Goal: Task Accomplishment & Management: Use online tool/utility

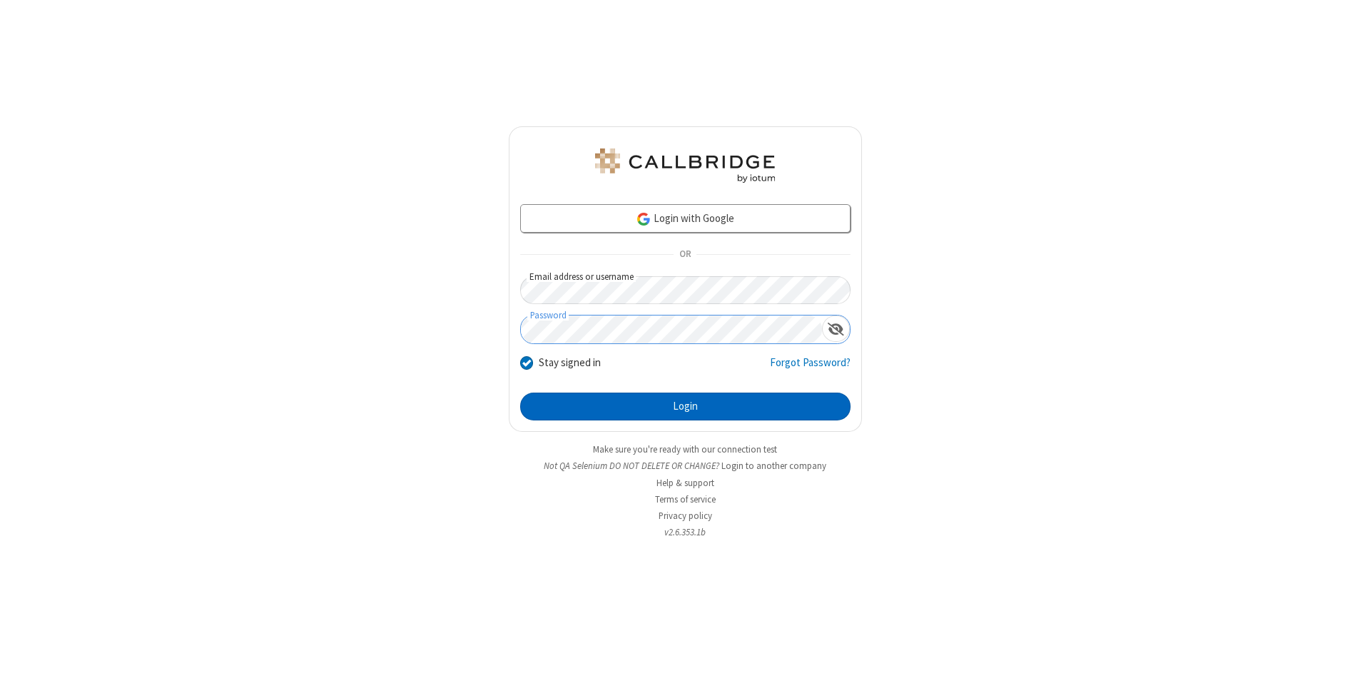
click at [685, 407] on button "Login" at bounding box center [685, 406] width 330 height 29
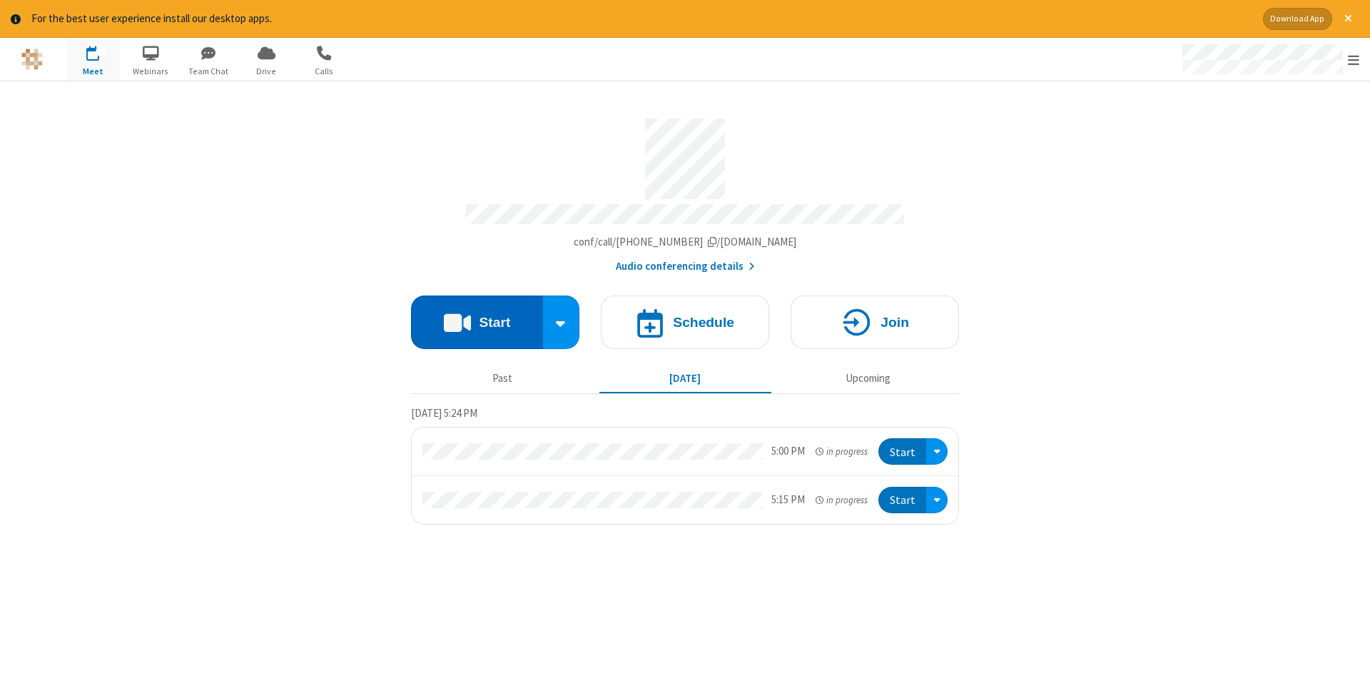
click at [477, 317] on button "Start" at bounding box center [477, 322] width 132 height 54
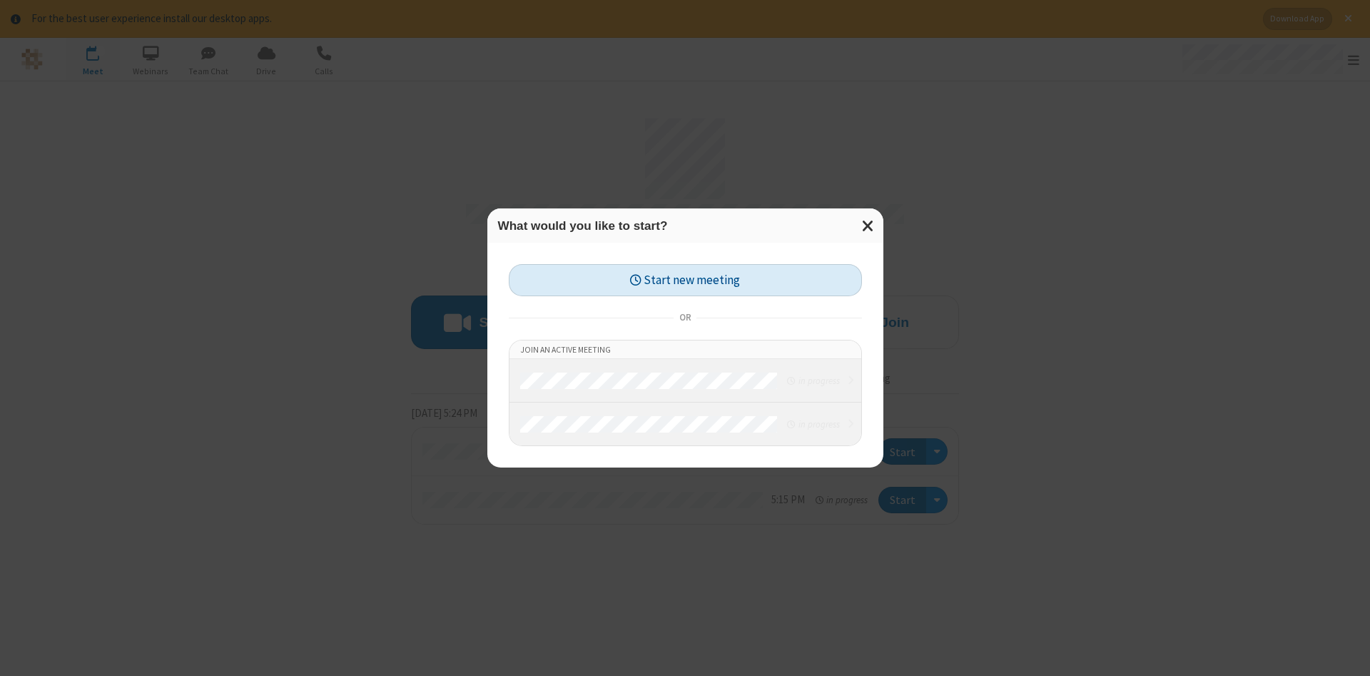
click at [685, 280] on button "Start new meeting" at bounding box center [685, 280] width 353 height 32
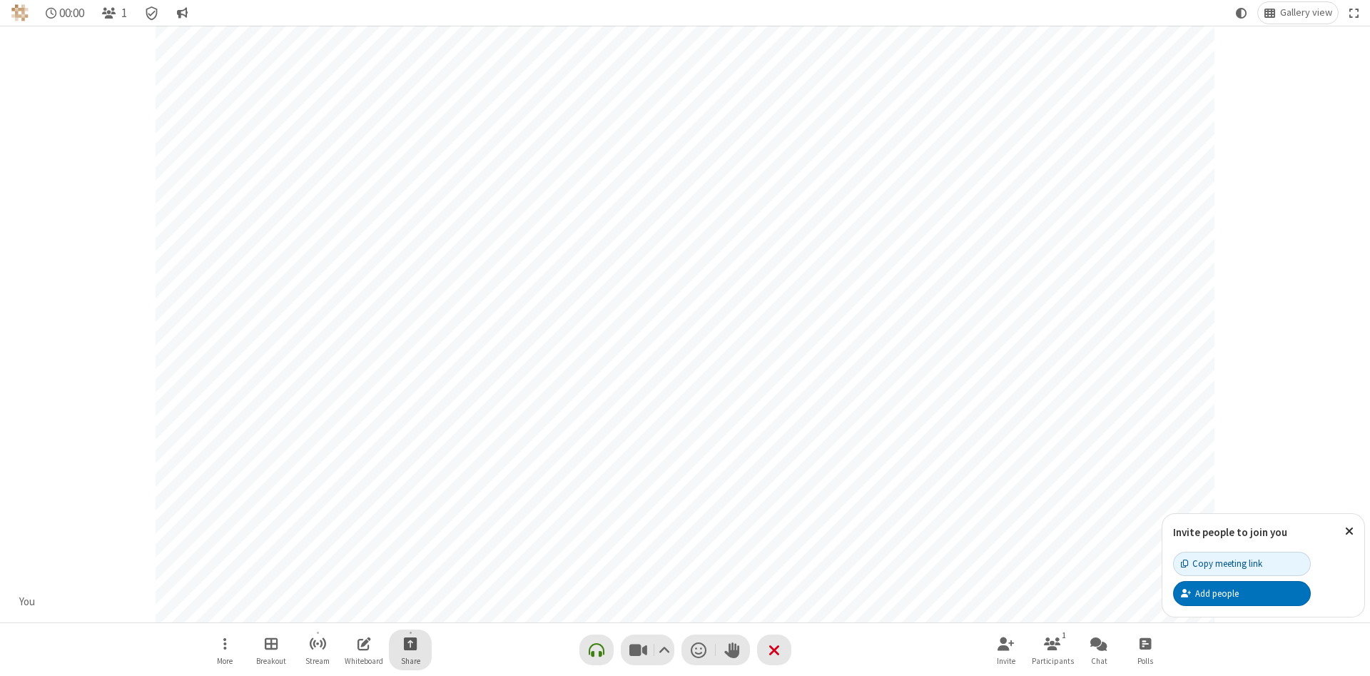
click at [410, 643] on span "Start sharing" at bounding box center [411, 643] width 14 height 18
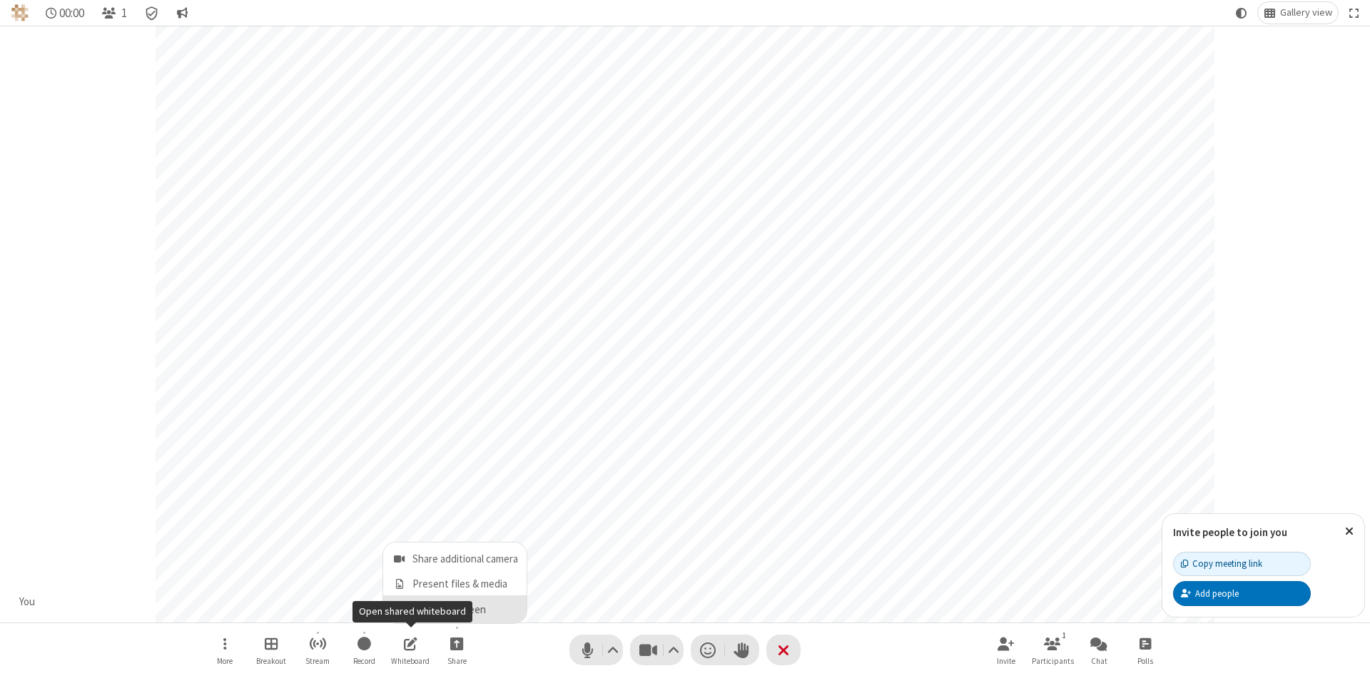
click at [399, 609] on span "Share my screen" at bounding box center [399, 610] width 16 height 12
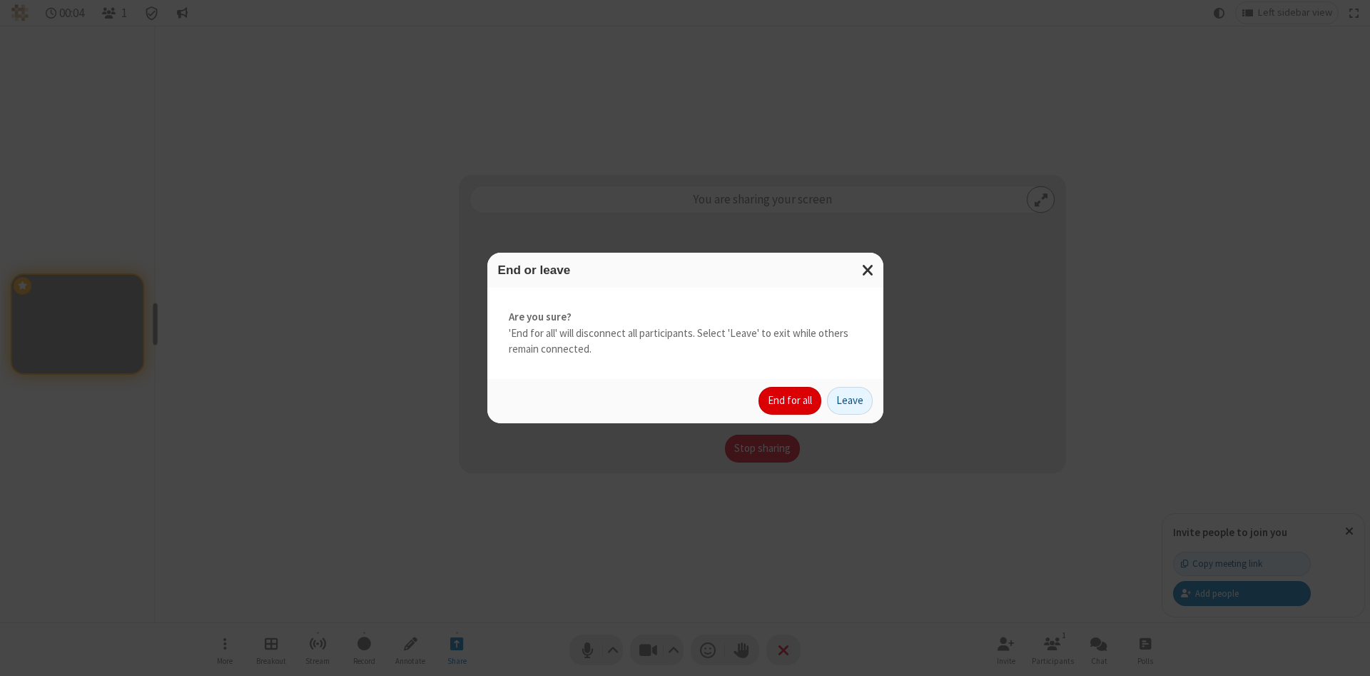
click at [791, 400] on button "End for all" at bounding box center [789, 401] width 63 height 29
